Goal: Task Accomplishment & Management: Use online tool/utility

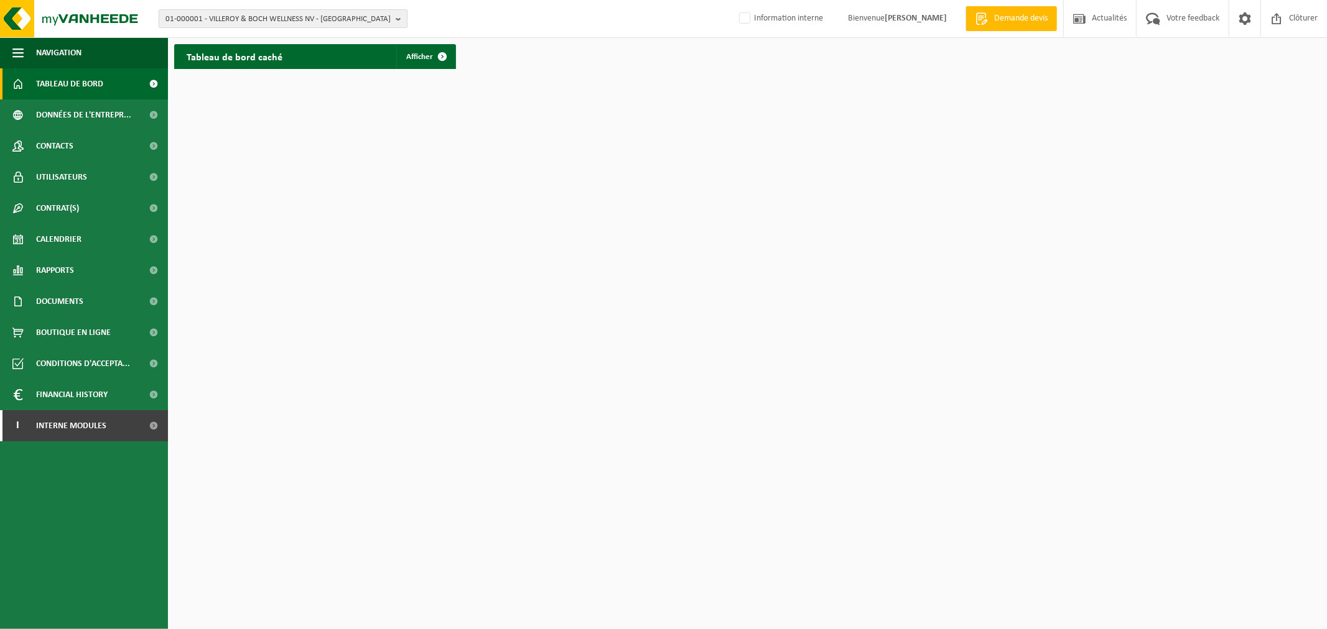
click at [259, 14] on span "01-000001 - VILLEROY & BOCH WELLNESS NV - [GEOGRAPHIC_DATA]" at bounding box center [277, 19] width 225 height 19
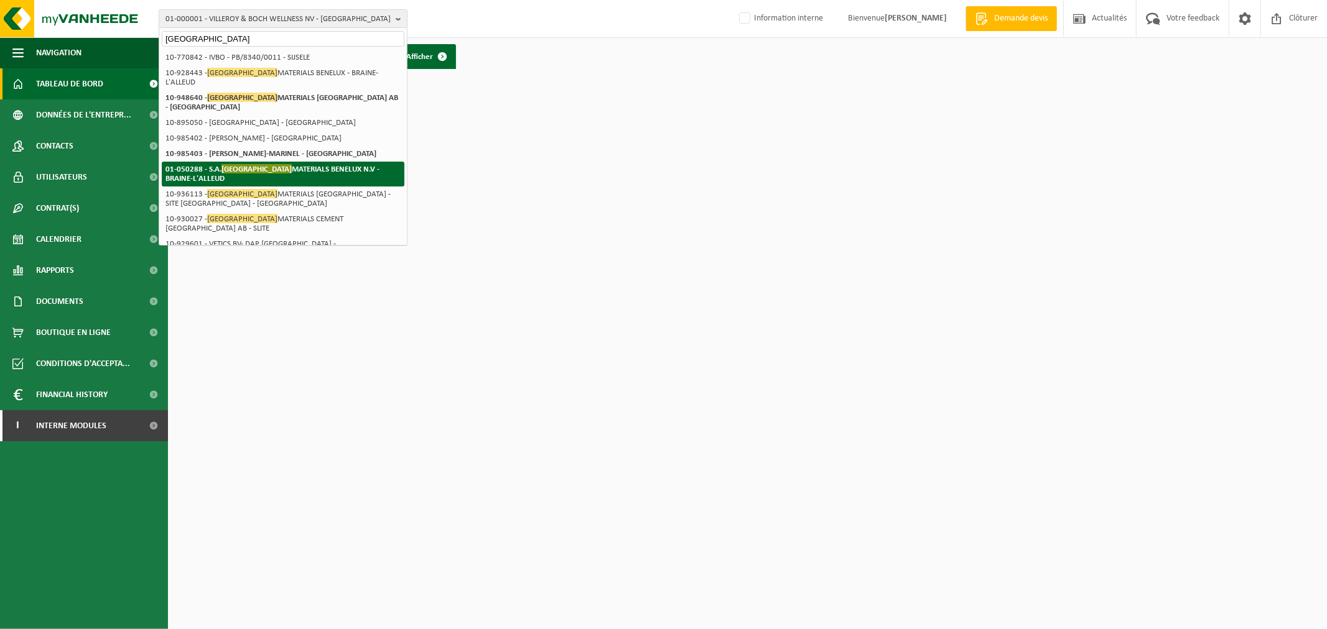
type input "[GEOGRAPHIC_DATA]"
click at [253, 171] on span "[GEOGRAPHIC_DATA]" at bounding box center [256, 168] width 70 height 9
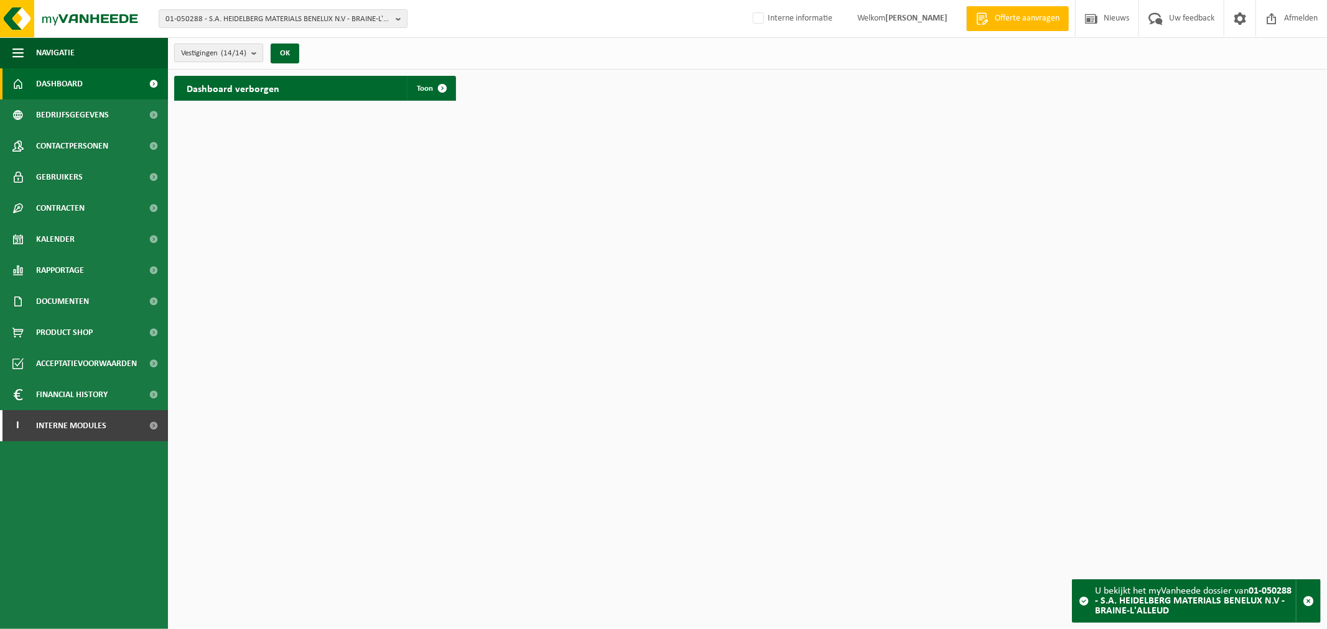
click at [202, 47] on span "Vestigingen (14/14)" at bounding box center [213, 53] width 65 height 19
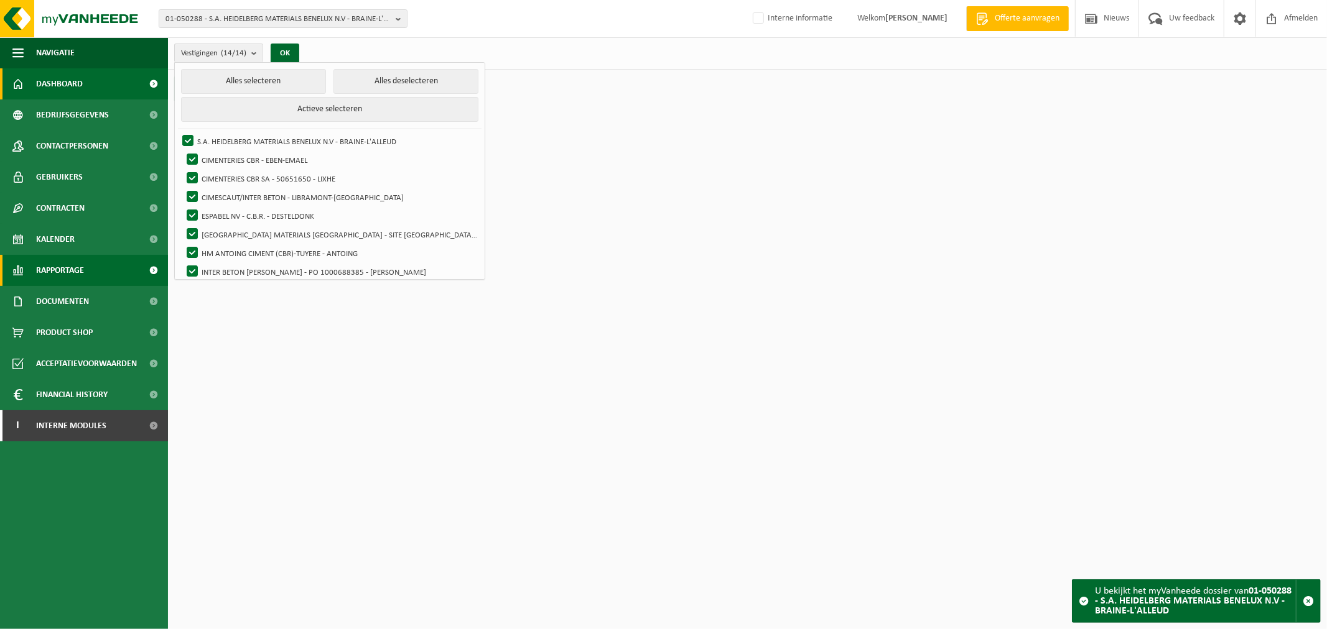
click at [67, 272] on span "Rapportage" at bounding box center [60, 270] width 48 height 31
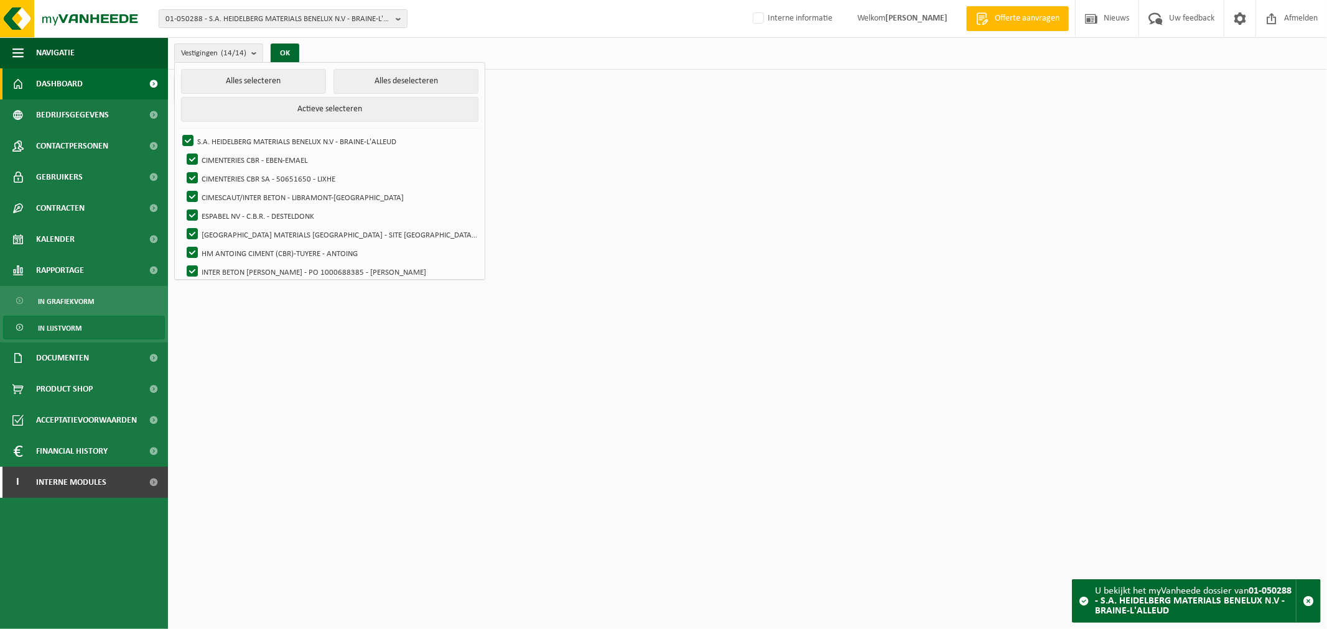
click at [88, 323] on link "In lijstvorm" at bounding box center [84, 328] width 162 height 24
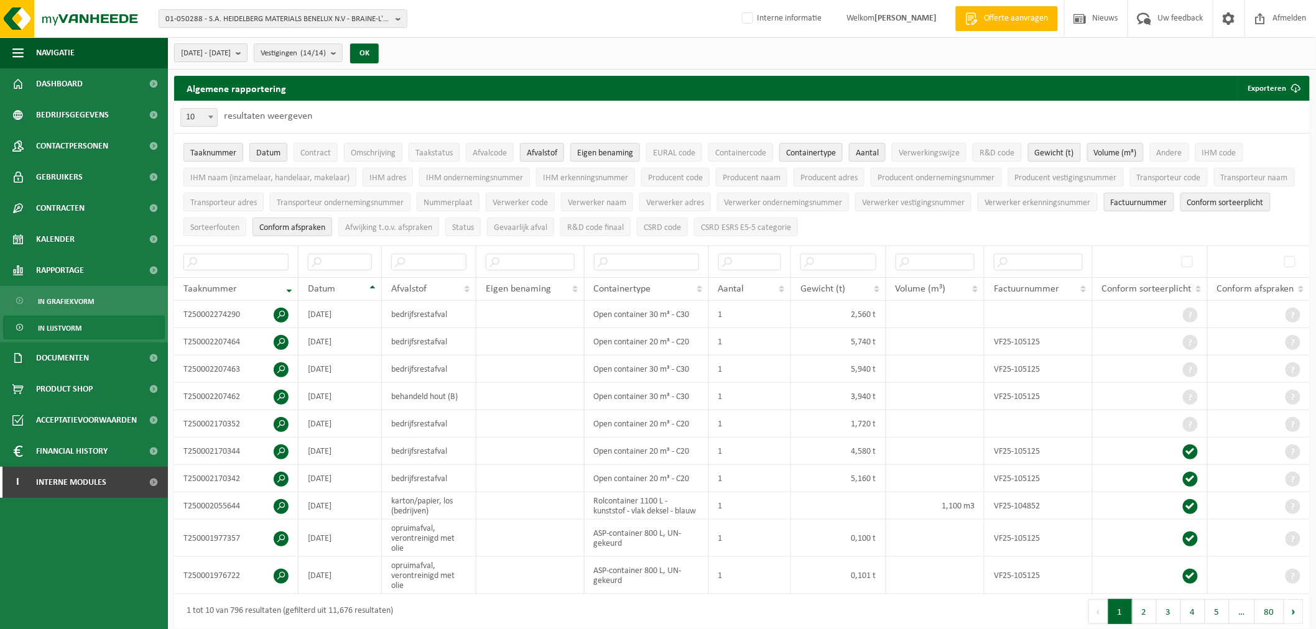
click at [231, 50] on span "2025-03-01 - 2025-08-12" at bounding box center [206, 53] width 50 height 19
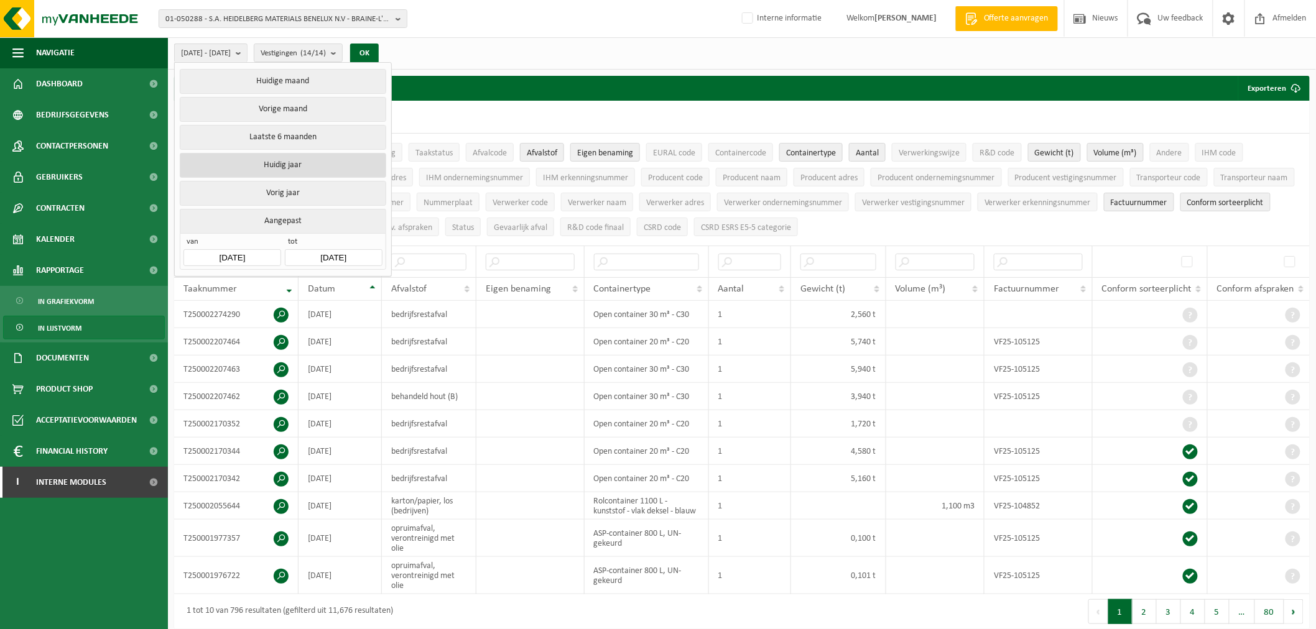
click at [279, 159] on button "Huidig jaar" at bounding box center [283, 165] width 206 height 25
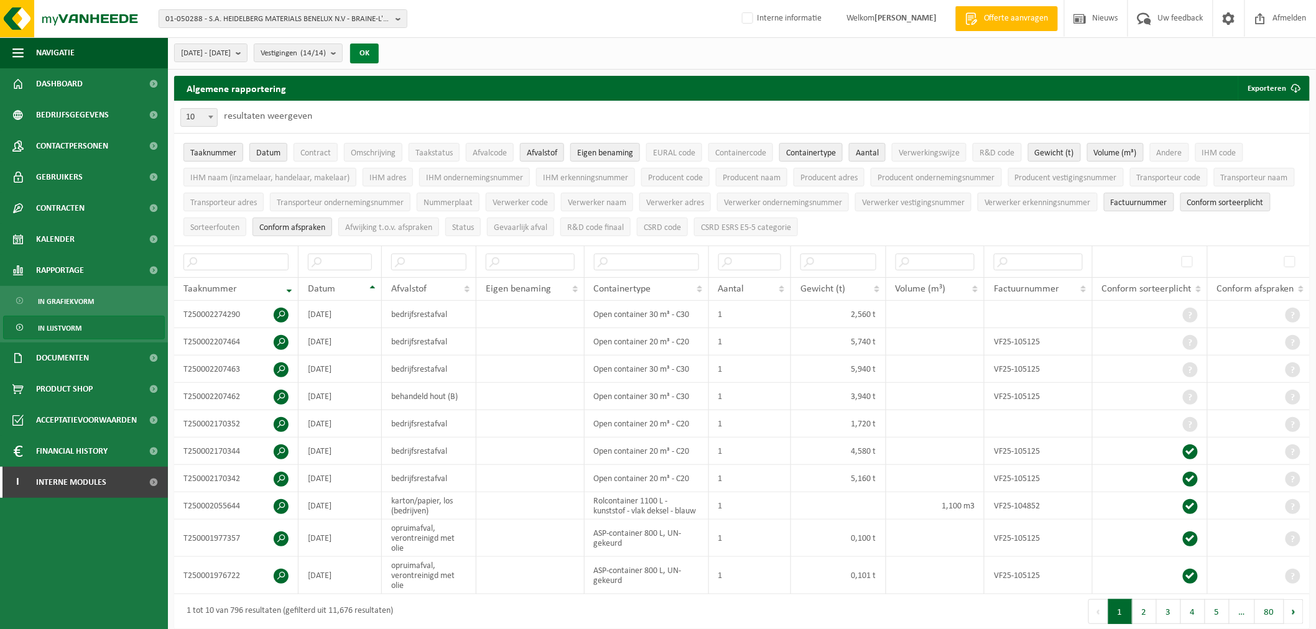
click at [379, 52] on button "OK" at bounding box center [364, 54] width 29 height 20
drag, startPoint x: 402, startPoint y: 52, endPoint x: 494, endPoint y: 39, distance: 93.0
click at [494, 39] on div "2025-01-01 - 2025-08-12 Huidige maand Vorige maand Laatste 6 maanden Huidig jaa…" at bounding box center [742, 53] width 1148 height 32
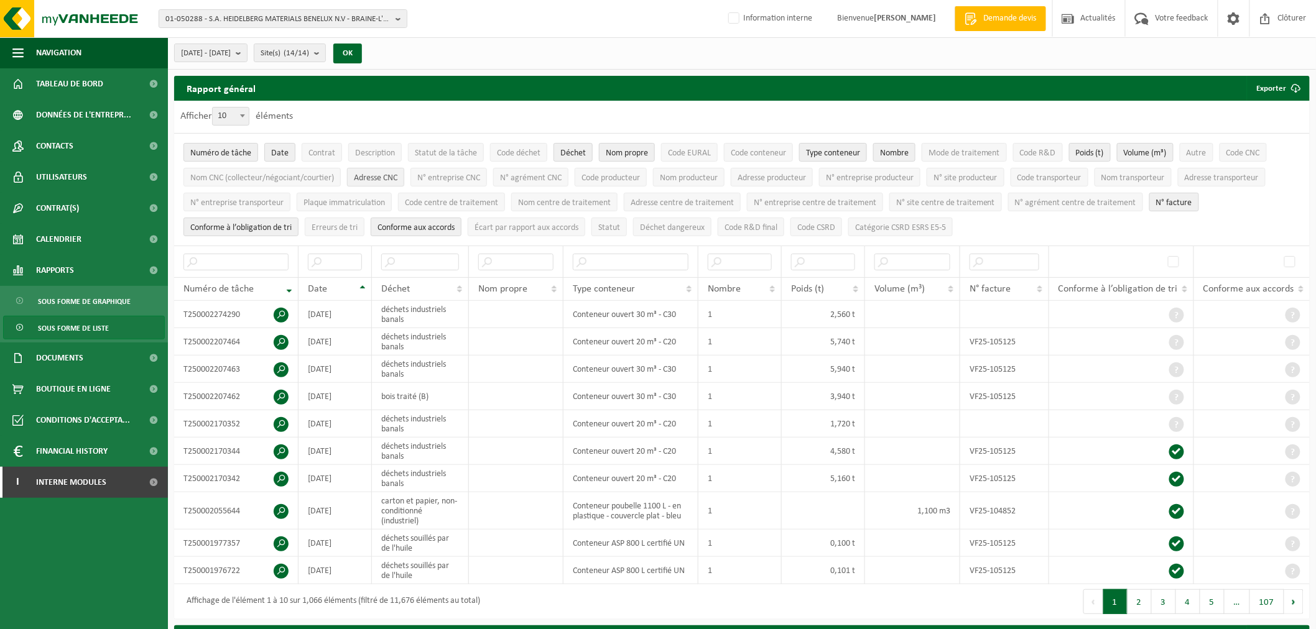
click at [394, 178] on span "Adresse CNC" at bounding box center [376, 178] width 44 height 9
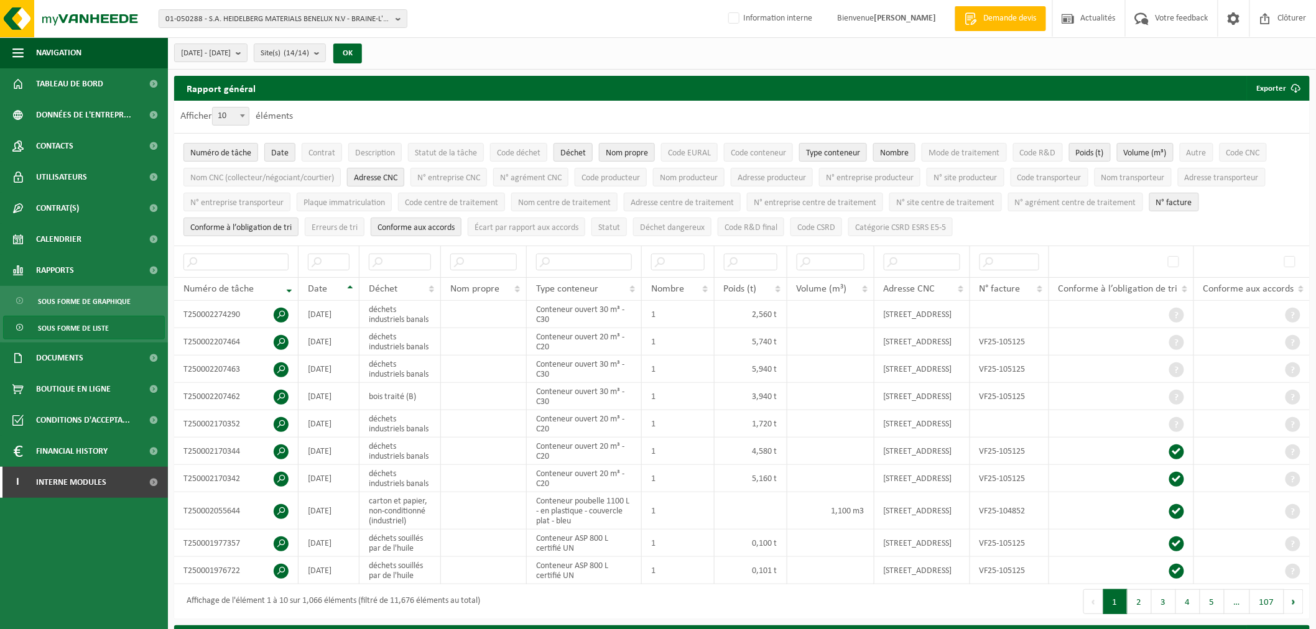
click at [394, 178] on span "Adresse CNC" at bounding box center [376, 178] width 44 height 9
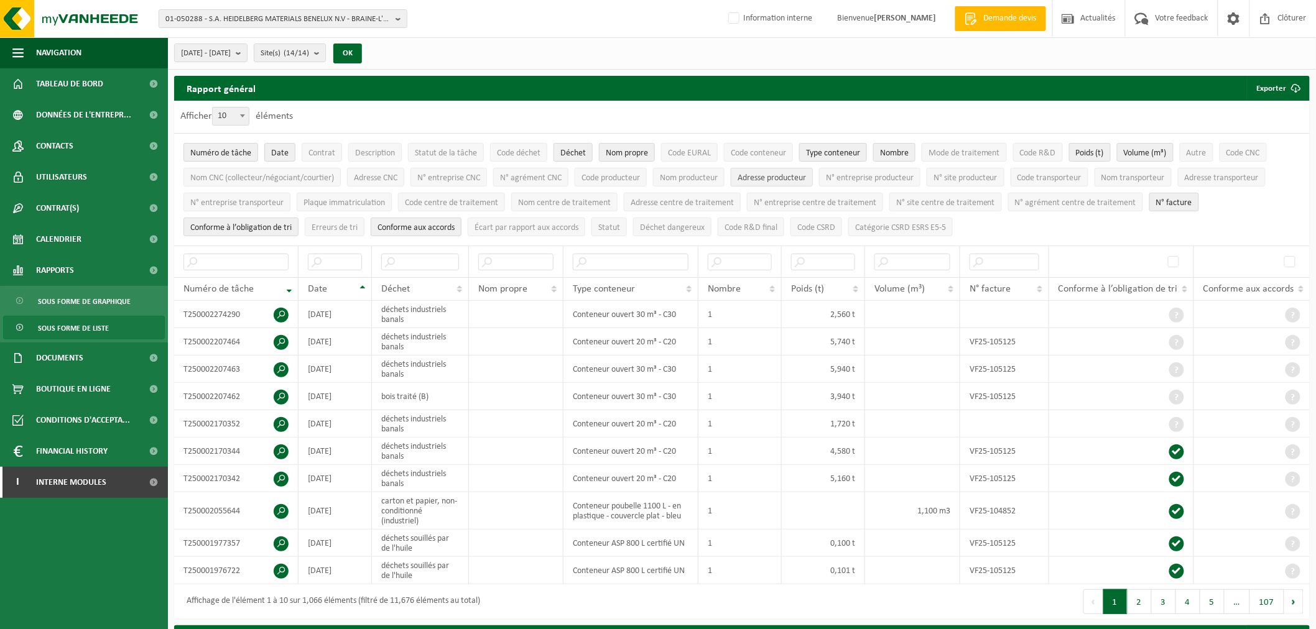
click at [787, 169] on button "Adresse producteur" at bounding box center [772, 177] width 82 height 19
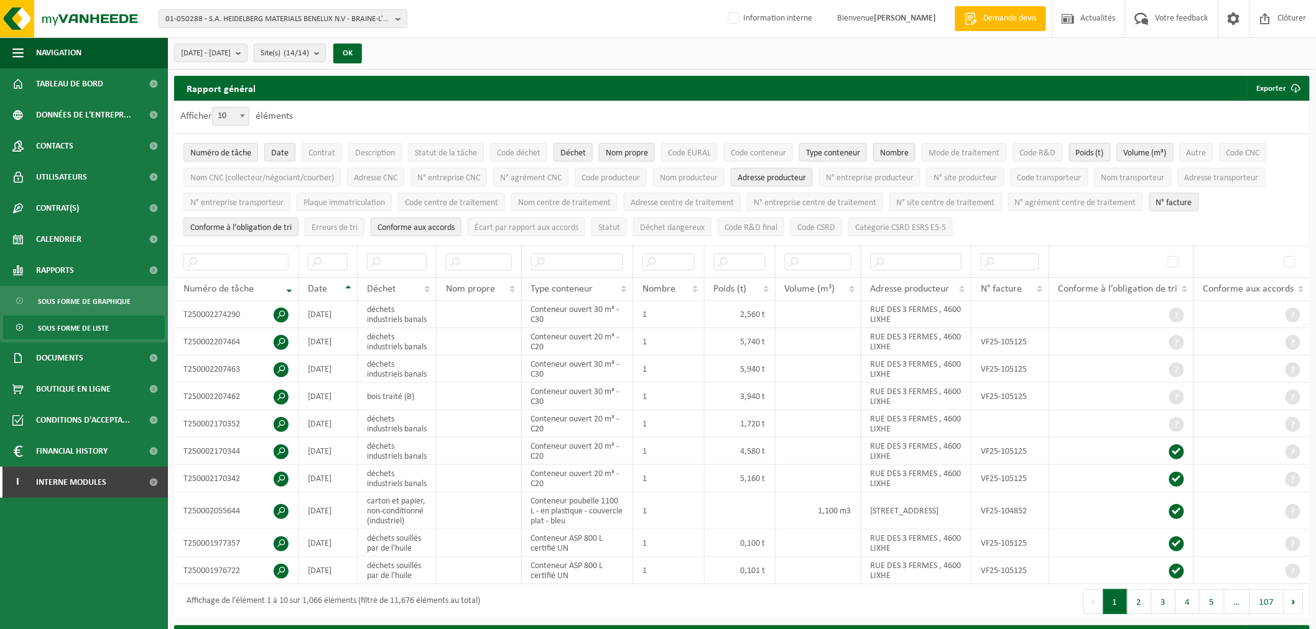
click at [221, 120] on span "10" at bounding box center [231, 116] width 36 height 17
click at [221, 108] on select "10 25 50 100" at bounding box center [233, 107] width 37 height 1
select select "100"
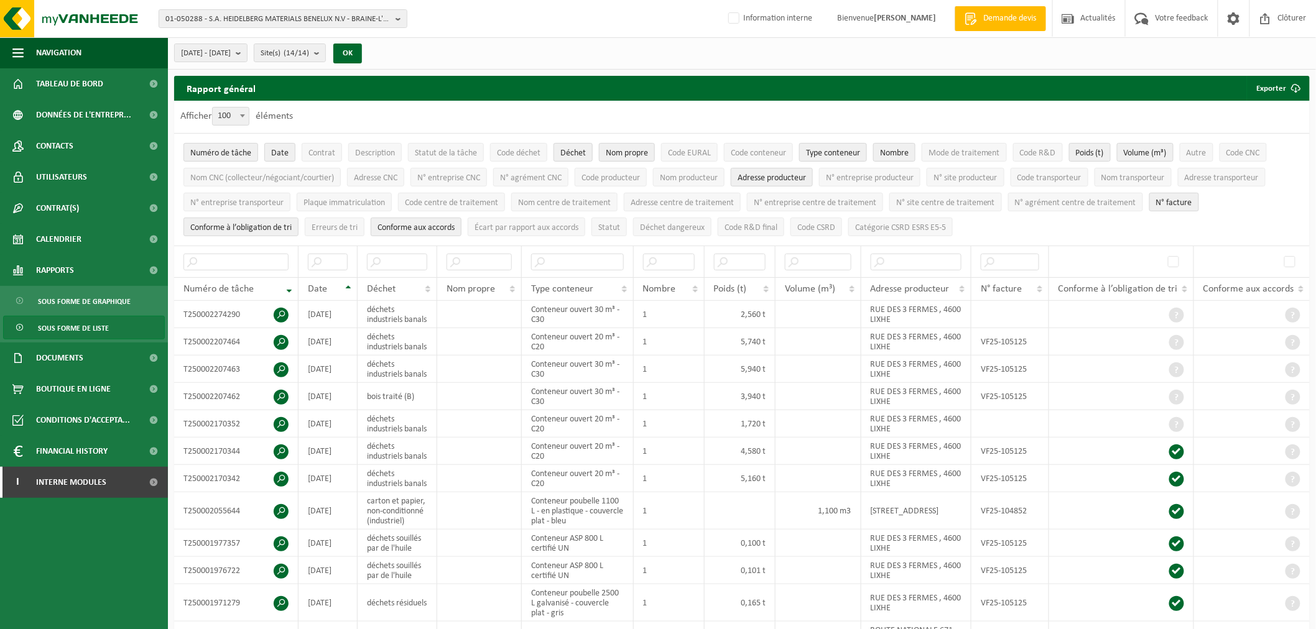
click at [1286, 63] on div "2025-01-01 - 2025-08-12 Mois actuel Mois précédent Les 6 derniers mois Année ac…" at bounding box center [742, 53] width 1148 height 32
click at [1284, 77] on span "submit" at bounding box center [1296, 88] width 25 height 25
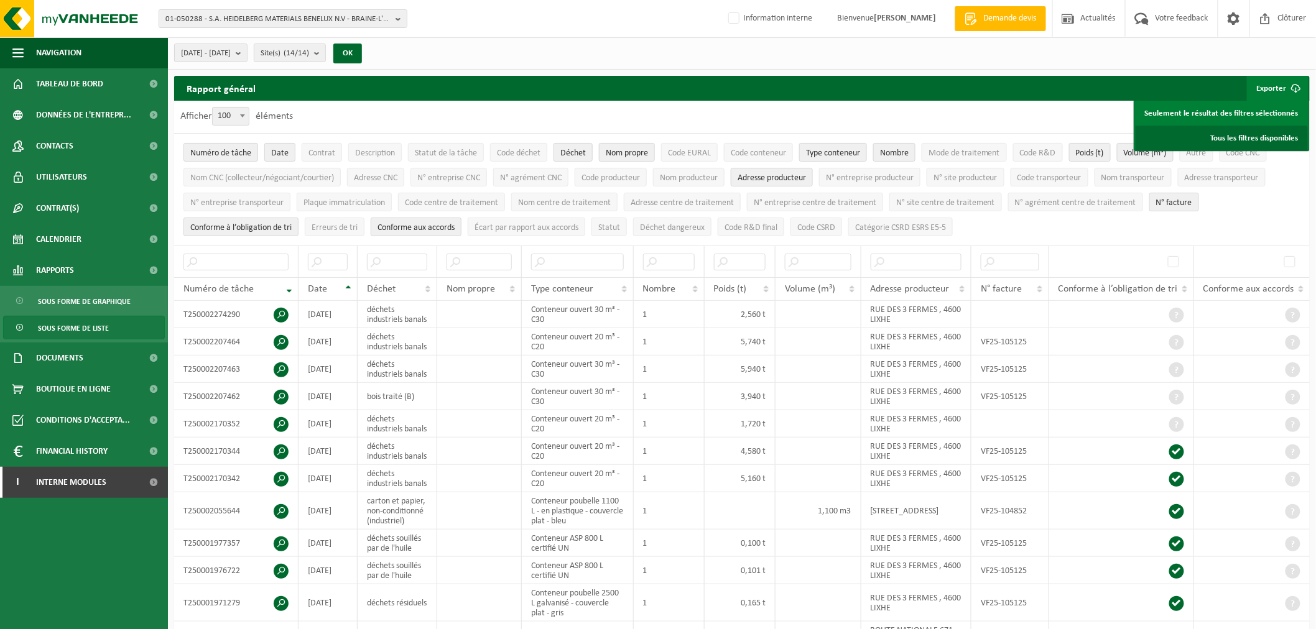
click at [1232, 134] on link "Tous les filtres disponibles" at bounding box center [1222, 138] width 172 height 25
